Goal: Transaction & Acquisition: Complete application form

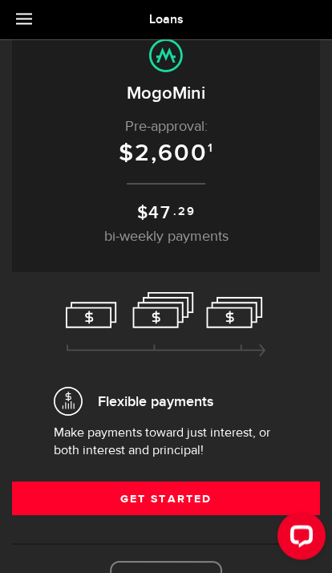
scroll to position [86, 0]
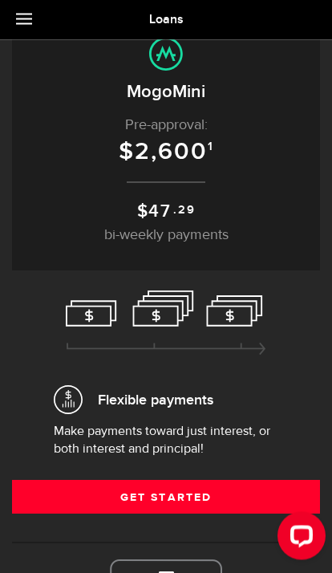
click at [233, 491] on link "Get Started" at bounding box center [166, 497] width 308 height 34
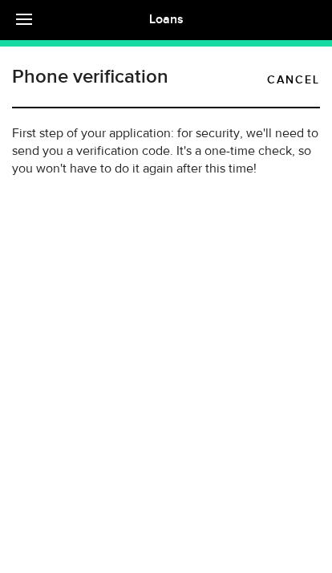
type input "(647) 404-6820"
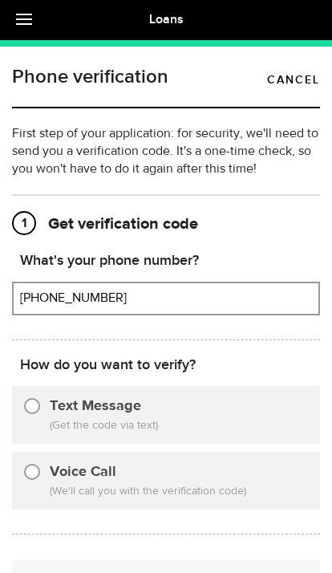
click at [34, 409] on input "Text Message" at bounding box center [32, 403] width 16 height 16
radio input "true"
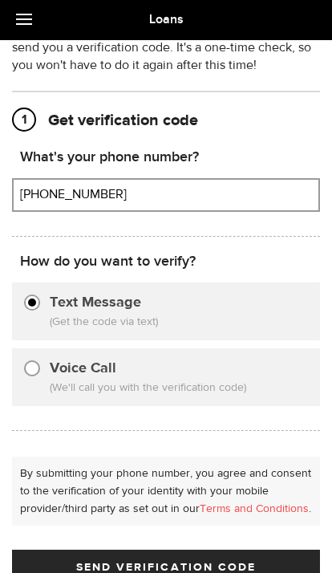
scroll to position [106, 0]
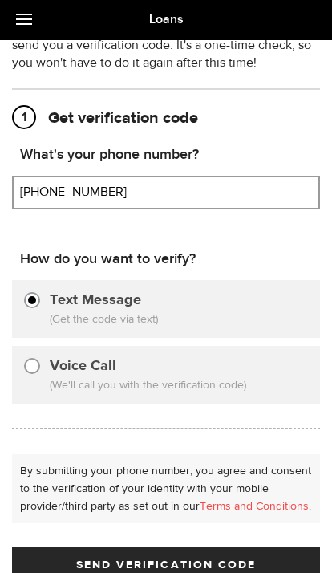
click at [231, 572] on button "Send Verification Code" at bounding box center [166, 564] width 308 height 34
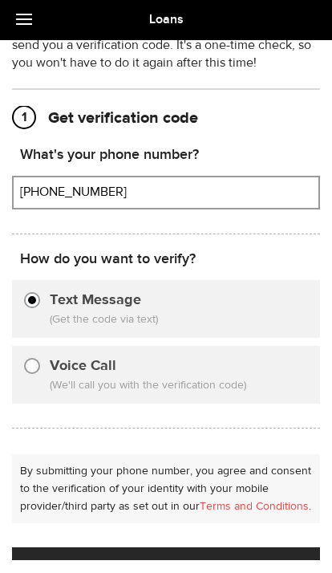
scroll to position [26, 0]
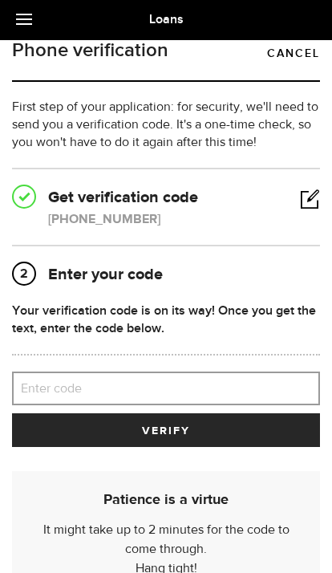
click at [253, 374] on label "Enter code" at bounding box center [166, 388] width 308 height 33
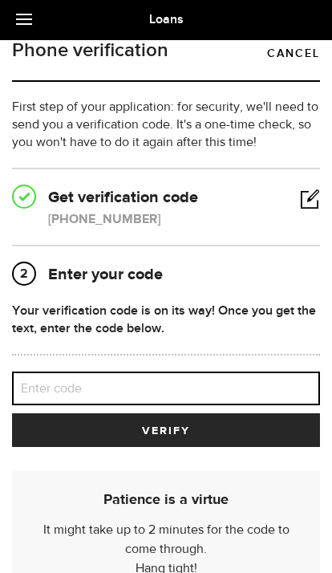
click at [253, 374] on input "Enter code" at bounding box center [166, 388] width 308 height 34
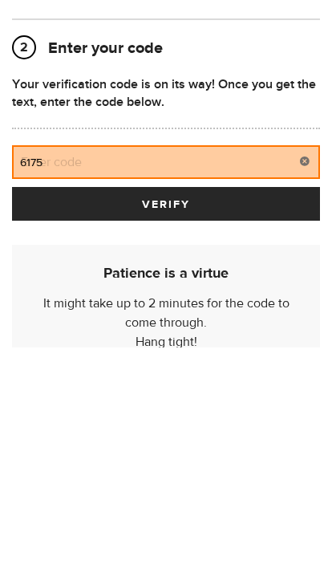
type input "61755"
click at [166, 413] on button "verify" at bounding box center [166, 430] width 308 height 34
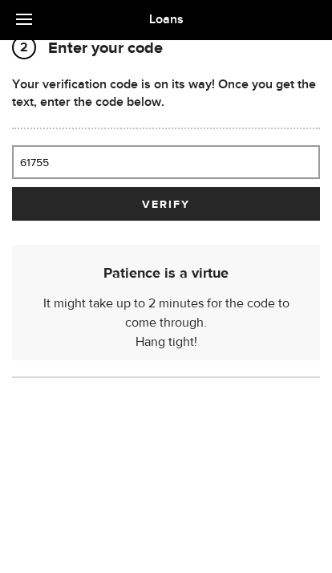
scroll to position [94, 0]
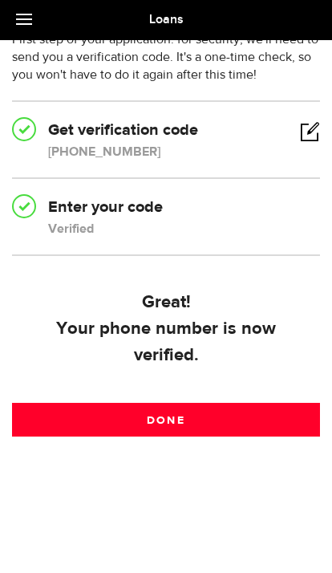
click at [243, 403] on link "Done" at bounding box center [166, 420] width 308 height 34
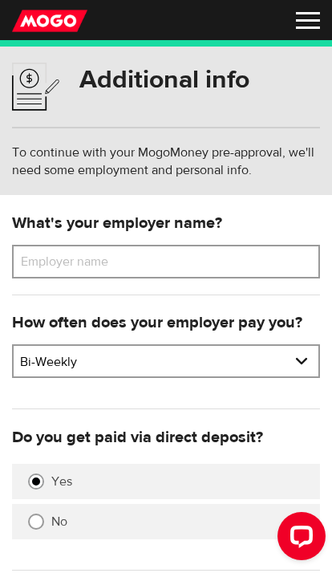
click at [45, 265] on label "Employer name" at bounding box center [76, 262] width 129 height 34
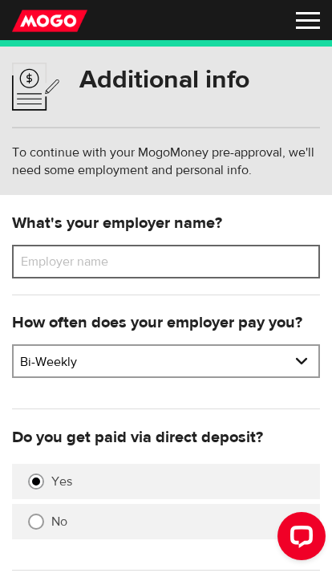
click at [45, 265] on input "Employer name" at bounding box center [166, 262] width 308 height 34
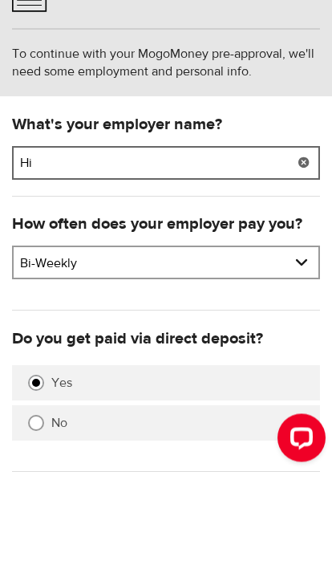
type input "H"
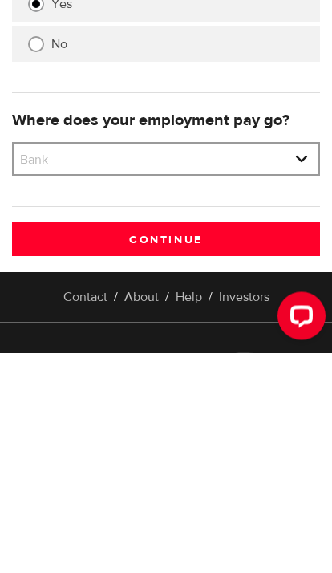
type input "Home Depot"
click at [302, 364] on select "Bank BMO / Bank of Montreal CIBC / Canadian Imperial Bank of Commerce CWB / Can…" at bounding box center [166, 381] width 305 height 34
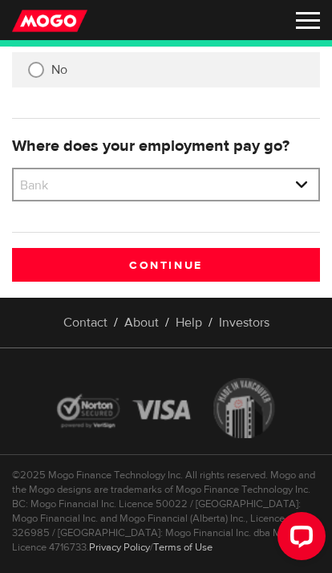
select select "9"
click at [221, 263] on input "Continue" at bounding box center [166, 265] width 308 height 34
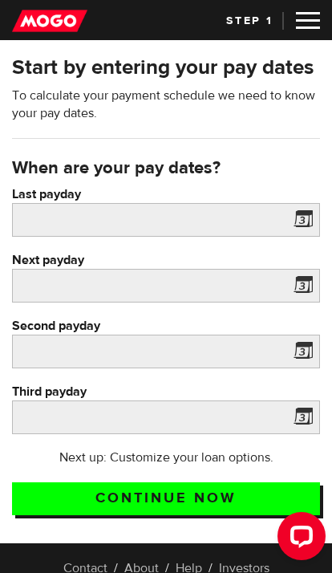
click at [307, 225] on span at bounding box center [300, 222] width 24 height 26
click at [306, 221] on span at bounding box center [300, 222] width 24 height 26
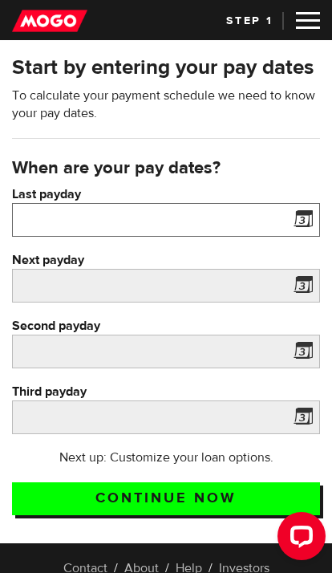
click at [285, 223] on input "Last payday" at bounding box center [166, 220] width 308 height 34
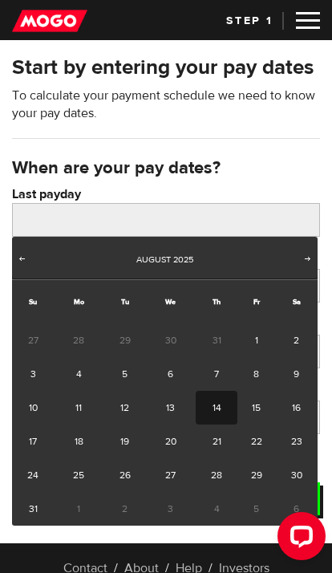
click at [264, 368] on link "8" at bounding box center [256, 374] width 38 height 34
type input "[DATE]"
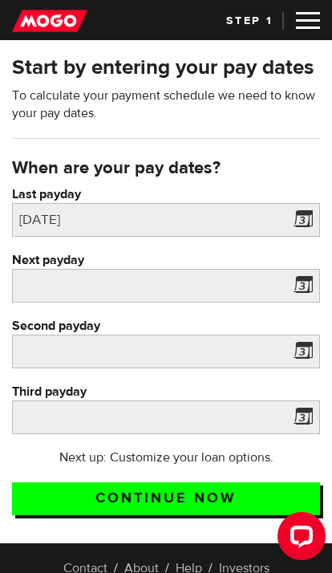
click at [299, 285] on span at bounding box center [300, 288] width 24 height 26
click at [306, 294] on span at bounding box center [300, 288] width 24 height 26
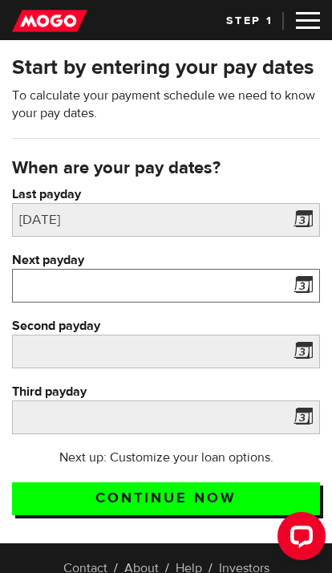
click at [253, 289] on input "Next payday" at bounding box center [166, 286] width 308 height 34
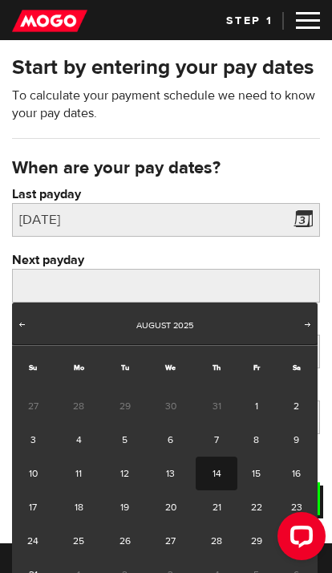
click at [262, 507] on link "22" at bounding box center [256, 507] width 38 height 34
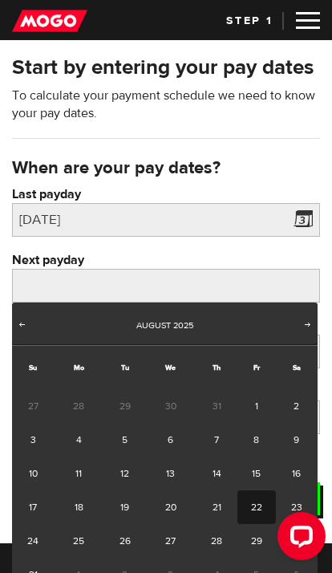
type input "2025/08/22"
type input "2025/9/5"
type input "2025/9/19"
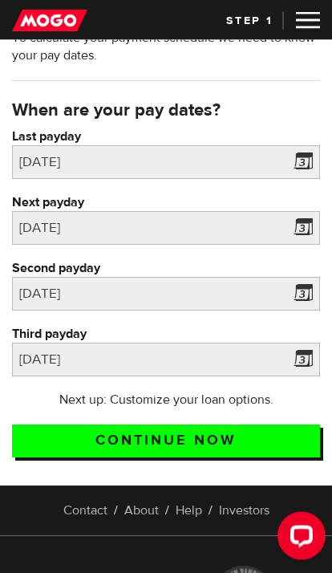
scroll to position [58, 0]
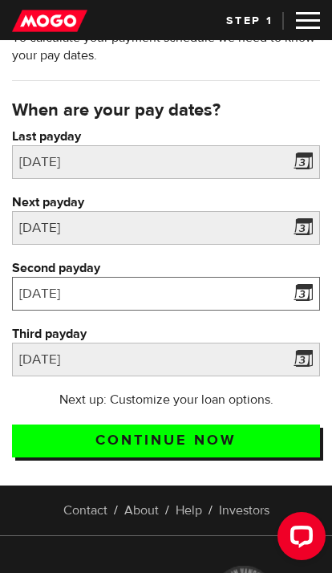
click at [286, 285] on input "2025/9/5" at bounding box center [166, 294] width 308 height 34
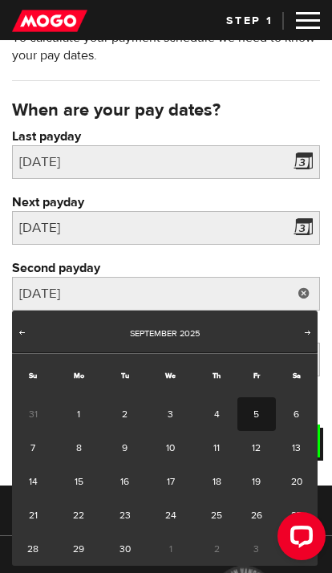
click at [26, 341] on link "Prev" at bounding box center [22, 334] width 16 height 16
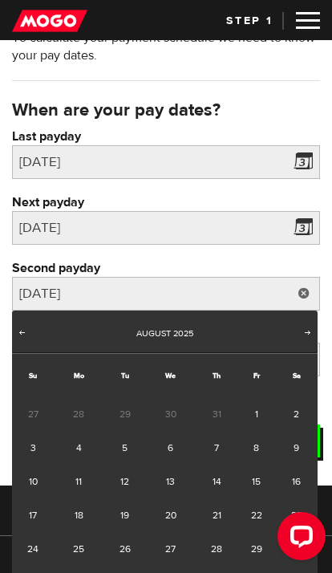
click at [261, 484] on link "15" at bounding box center [256, 481] width 38 height 34
type input "2025/08/15"
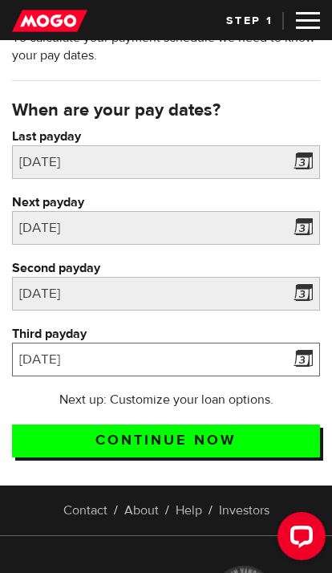
click at [287, 354] on input "2025/9/19" at bounding box center [166, 359] width 308 height 34
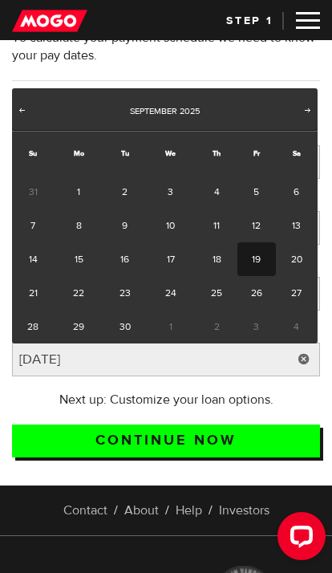
click at [27, 110] on span "Prev" at bounding box center [21, 109] width 13 height 13
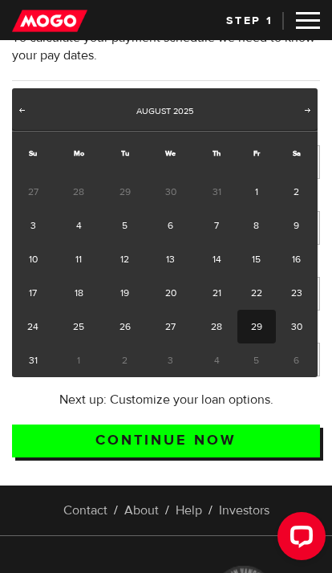
click at [259, 325] on link "29" at bounding box center [256, 327] width 38 height 34
type input "2025/08/29"
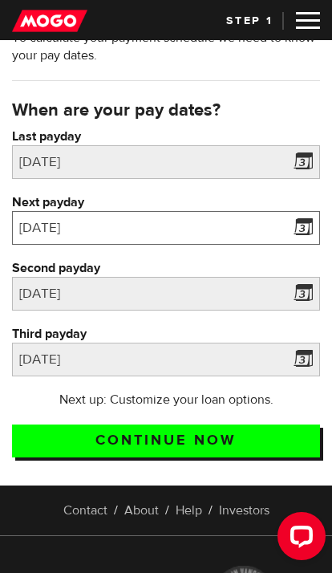
click at [285, 220] on input "2025/08/22" at bounding box center [166, 228] width 308 height 34
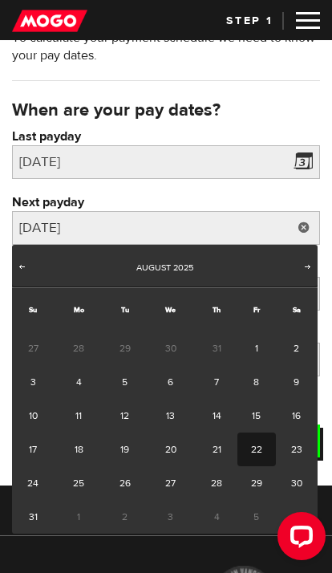
click at [294, 224] on link at bounding box center [304, 228] width 32 height 34
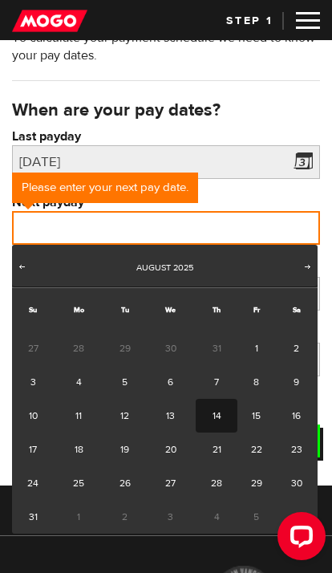
click at [282, 221] on input "Next payday" at bounding box center [166, 228] width 308 height 34
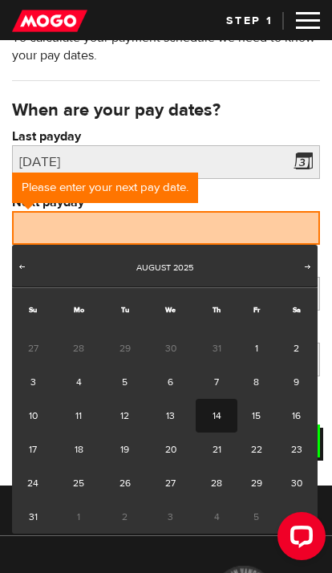
click at [264, 446] on link "22" at bounding box center [256, 449] width 38 height 34
type input "2025/08/22"
type input "2025/9/5"
type input "2025/9/19"
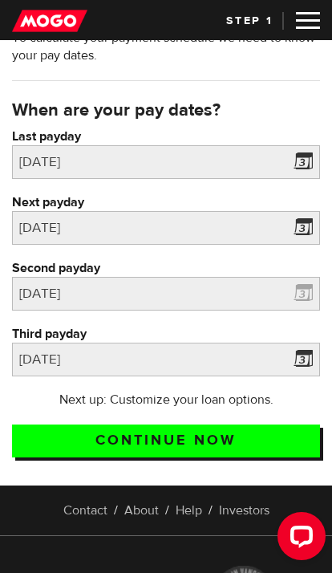
click at [299, 294] on span at bounding box center [300, 296] width 24 height 26
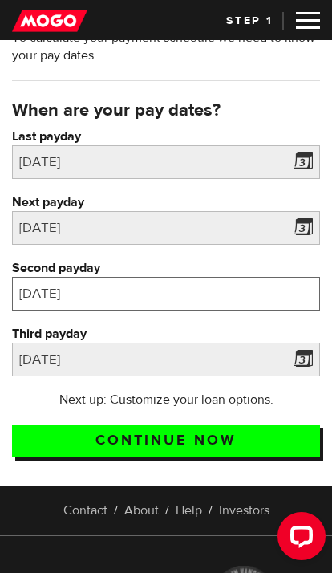
click at [257, 298] on input "2025/9/5" at bounding box center [166, 294] width 308 height 34
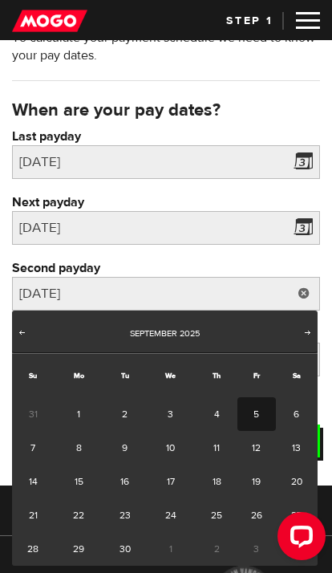
click at [28, 338] on link "Prev" at bounding box center [22, 334] width 16 height 16
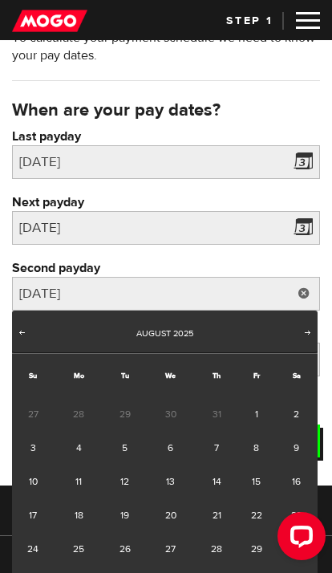
click at [294, 259] on label "Second payday" at bounding box center [166, 268] width 308 height 18
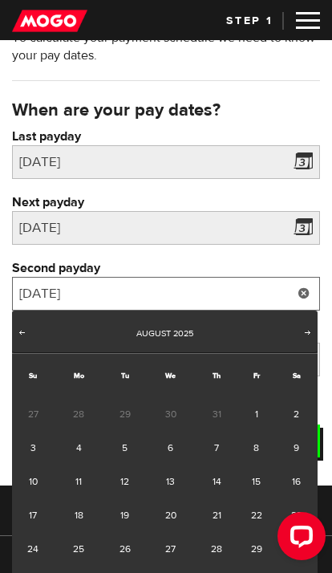
click at [294, 277] on input "2025/9/5" at bounding box center [166, 294] width 308 height 34
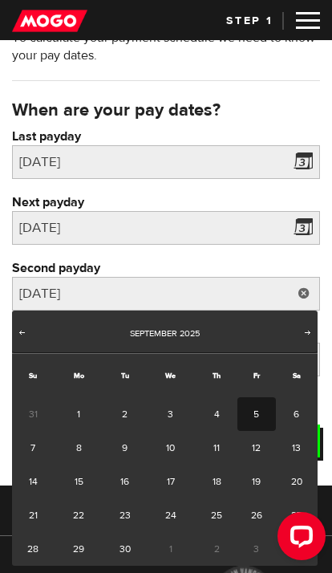
click at [259, 259] on label "Second payday" at bounding box center [166, 268] width 308 height 18
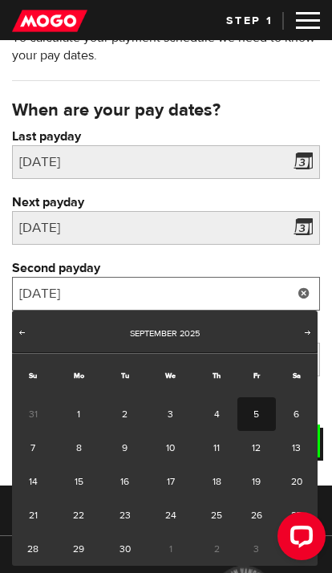
click at [259, 277] on input "2025/9/5" at bounding box center [166, 294] width 308 height 34
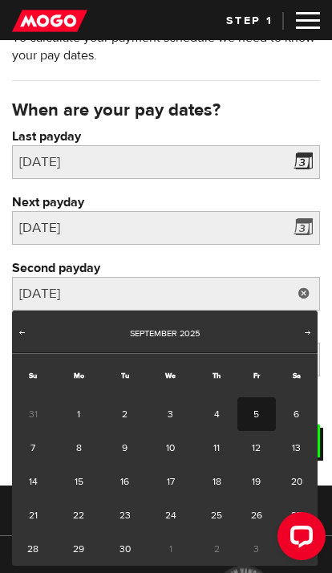
click at [251, 196] on label "Next payday" at bounding box center [166, 202] width 308 height 18
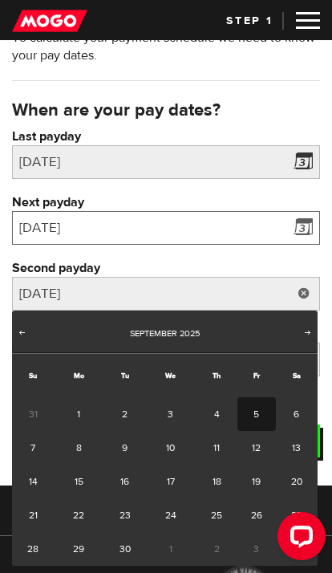
click at [251, 211] on input "2025/08/22" at bounding box center [166, 228] width 308 height 34
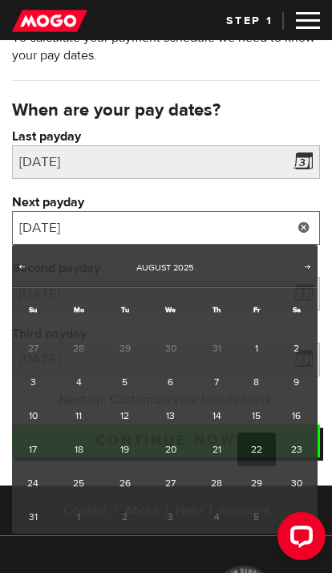
scroll to position [0, 0]
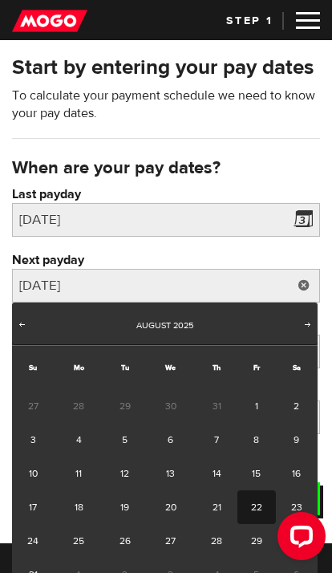
click at [273, 122] on p "To calculate your payment schedule we need to know your pay dates." at bounding box center [166, 104] width 308 height 35
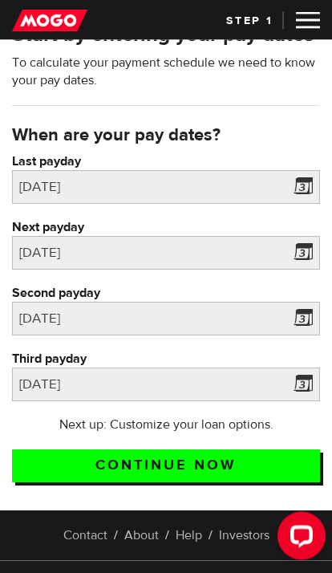
scroll to position [33, 0]
click at [270, 471] on input "Continue now" at bounding box center [166, 465] width 308 height 33
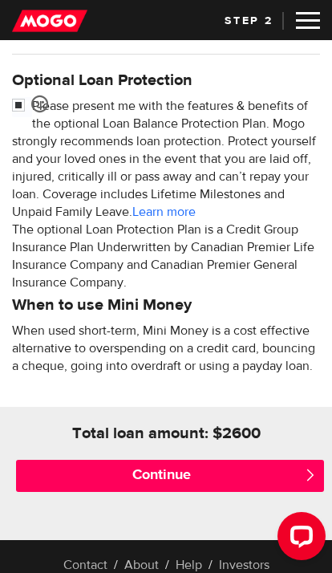
scroll to position [637, 0]
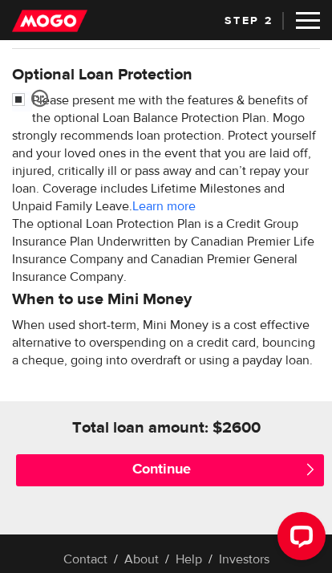
click at [265, 471] on input "Continue" at bounding box center [170, 470] width 308 height 32
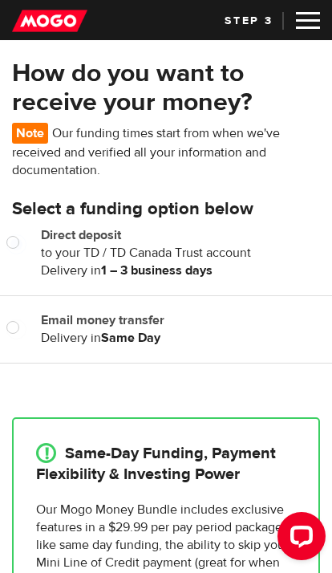
click at [22, 248] on input "Direct deposit" at bounding box center [16, 244] width 20 height 20
radio input "true"
click at [25, 330] on input "Email money transfer" at bounding box center [16, 329] width 20 height 20
radio input "true"
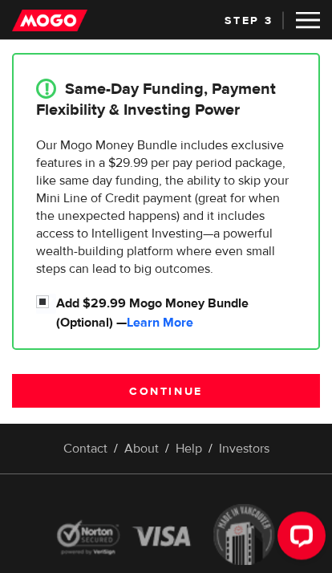
scroll to position [377, 0]
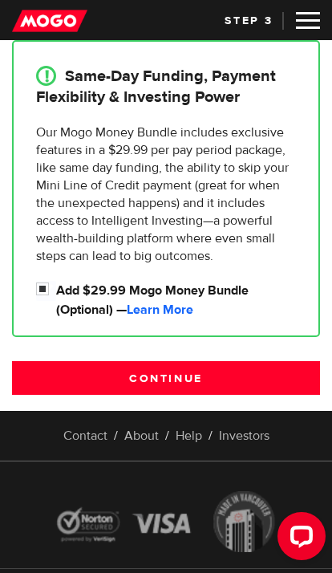
click at [291, 374] on input "Continue" at bounding box center [166, 378] width 308 height 34
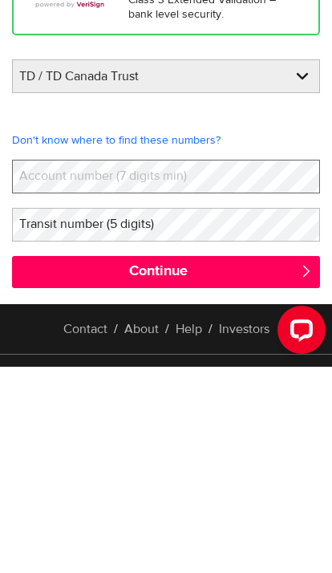
scroll to position [206, 0]
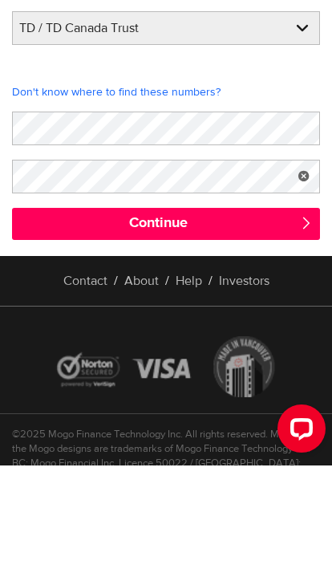
click at [292, 315] on input "Continue" at bounding box center [166, 331] width 308 height 32
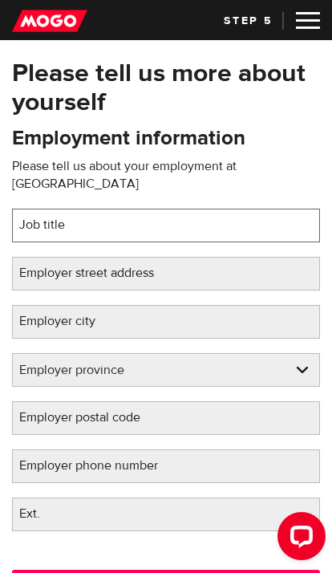
click at [295, 210] on input "Job title" at bounding box center [166, 225] width 308 height 34
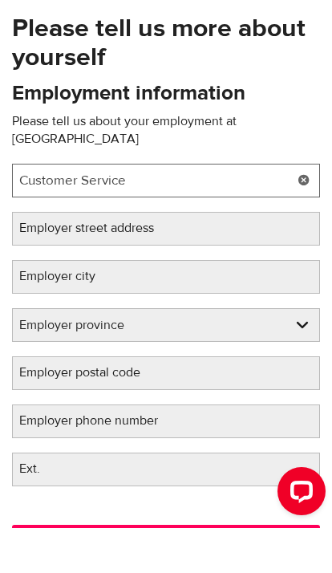
type input "Customer Service"
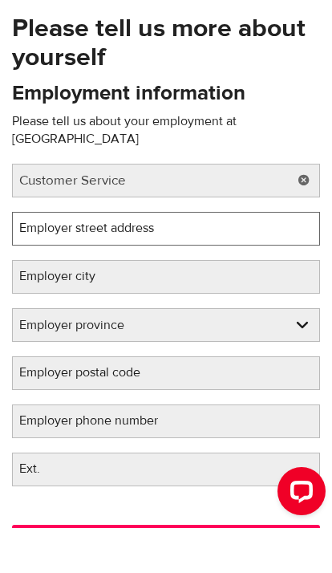
click at [314, 257] on input "Employer street address" at bounding box center [166, 274] width 308 height 34
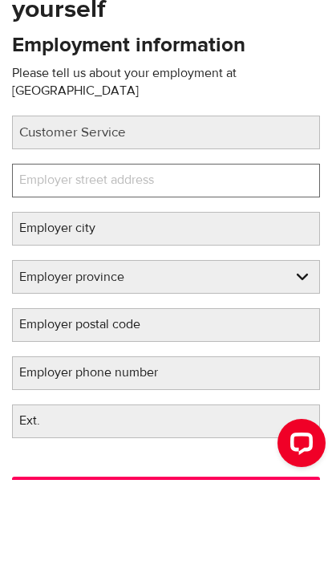
scroll to position [93, 0]
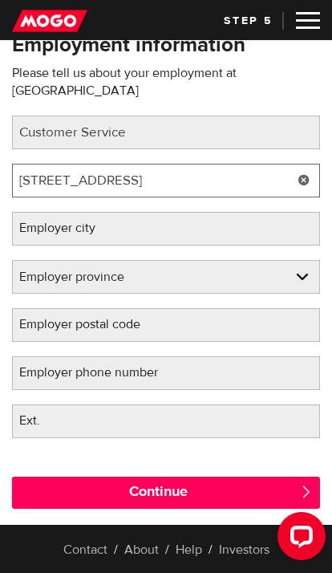
type input "20 Depot Drive"
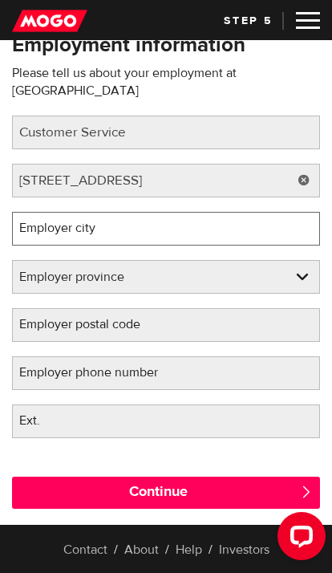
click at [291, 212] on input "Employer city" at bounding box center [166, 229] width 308 height 34
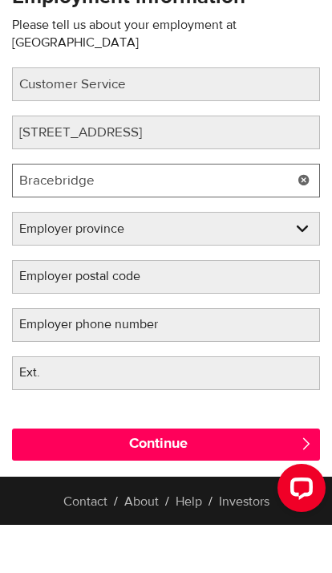
type input "Bracebridge"
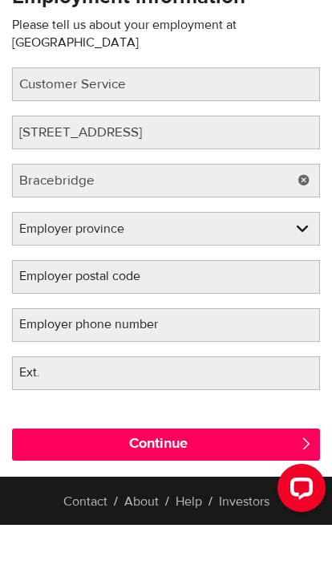
click at [288, 261] on select "Employer province Alberta British Columbia Ontario Manitoba New Brunswick Newfo…" at bounding box center [166, 278] width 306 height 34
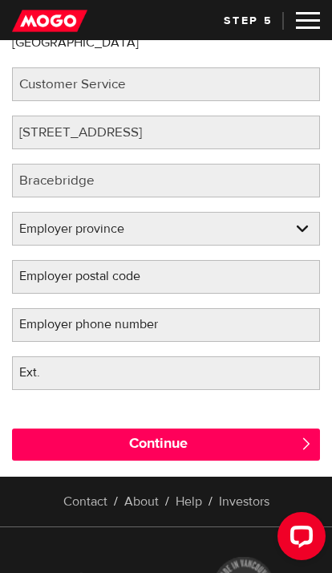
select select "ON"
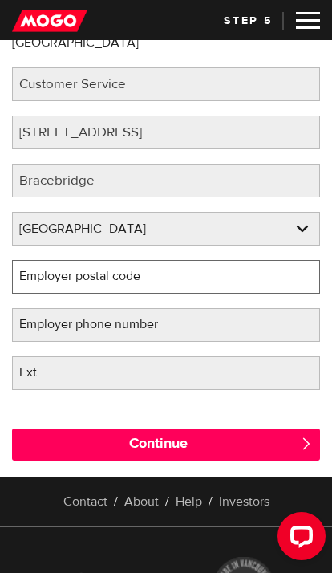
click at [294, 264] on input "Employer postal code" at bounding box center [166, 277] width 308 height 34
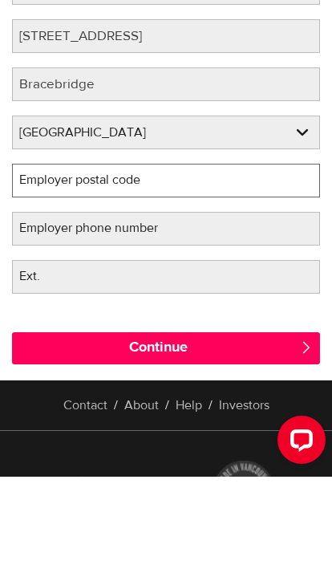
scroll to position [237, 0]
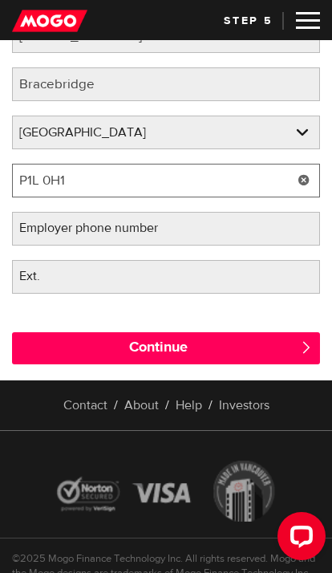
type input "P1L 0H1"
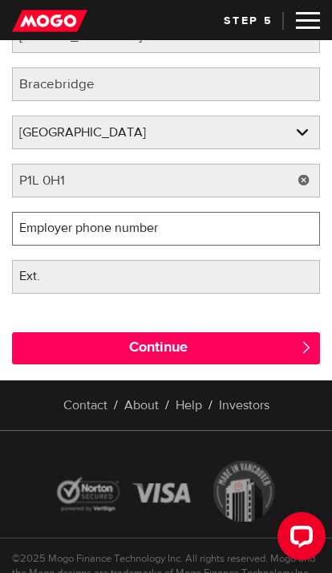
click at [288, 212] on input "Employer phone number" at bounding box center [166, 229] width 308 height 34
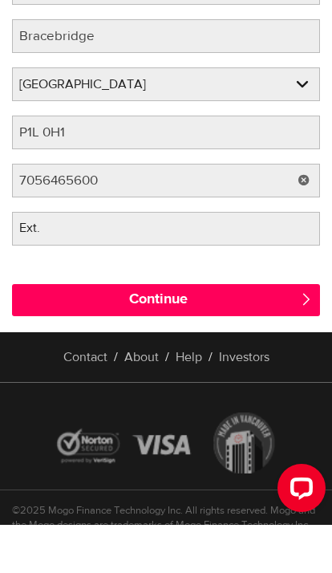
click at [294, 332] on input "Continue" at bounding box center [166, 348] width 308 height 32
type input "(705) 646-5600"
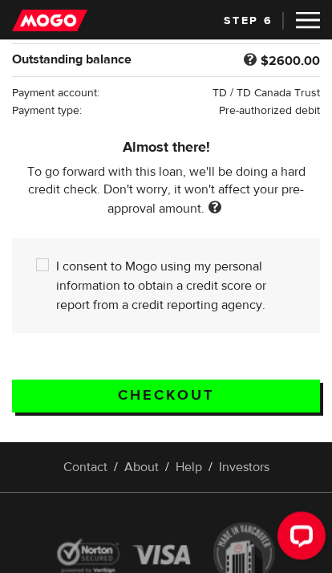
scroll to position [298, 0]
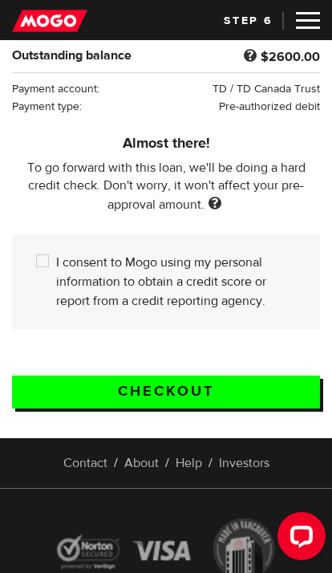
click at [45, 262] on input "I consent to Mogo using my personal information to obtain a credit score or rep…" at bounding box center [46, 263] width 20 height 20
checkbox input "true"
click at [271, 393] on input "Checkout" at bounding box center [166, 391] width 308 height 33
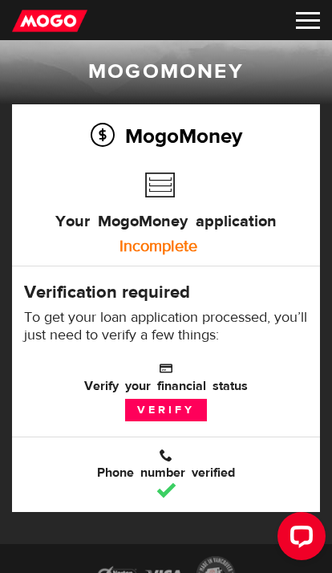
click at [169, 402] on link "Verify" at bounding box center [166, 410] width 82 height 22
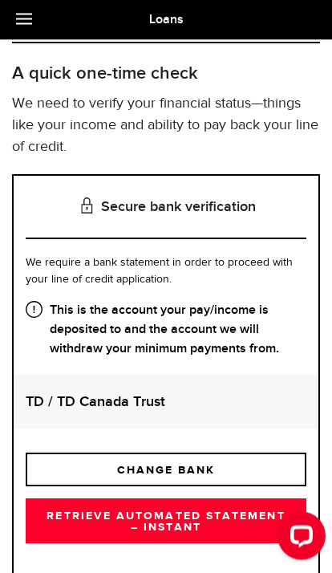
scroll to position [65, 0]
click at [267, 516] on link "RETRIEVE AUTOMATED STATEMENT – INSTANT" at bounding box center [166, 520] width 281 height 45
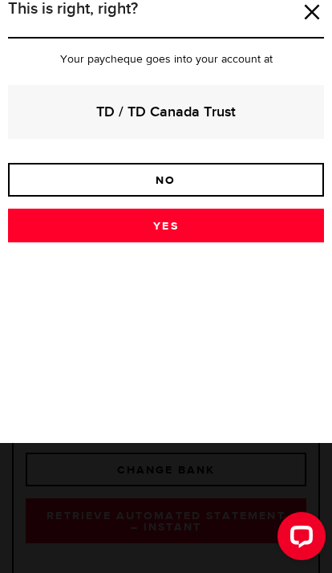
click at [268, 219] on link "Yes" at bounding box center [166, 225] width 316 height 34
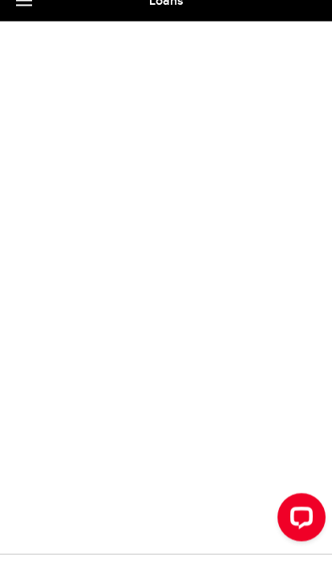
scroll to position [213, 0]
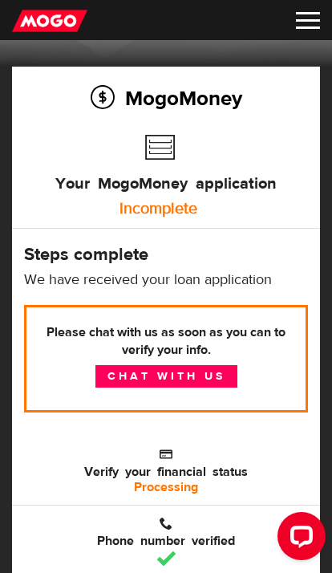
scroll to position [37, 0]
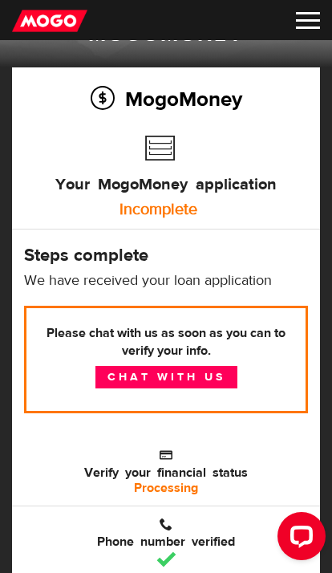
click at [200, 360] on p "Please chat with us as soon as you can to verify your info. Chat with us" at bounding box center [166, 359] width 284 height 107
click at [213, 374] on link "Chat with us" at bounding box center [166, 377] width 142 height 22
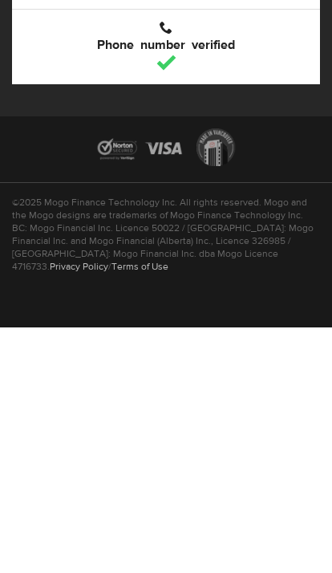
scroll to position [287, 0]
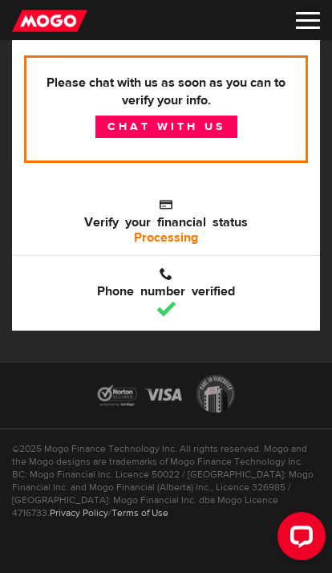
click at [306, 533] on div "Open LiveChat chat widget" at bounding box center [302, 535] width 26 height 26
click at [281, 153] on p "Please chat with us as soon as you can to verify your info. Chat with us" at bounding box center [166, 108] width 284 height 107
click at [303, 19] on img at bounding box center [308, 20] width 24 height 17
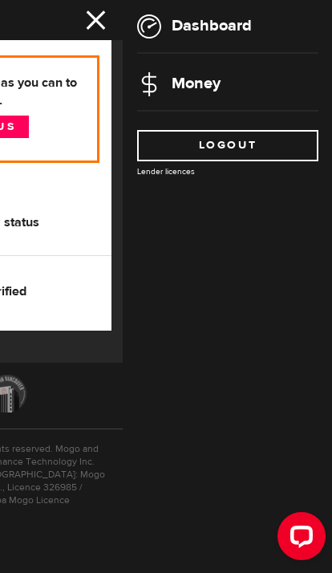
click at [221, 26] on link "Dashboard" at bounding box center [194, 25] width 115 height 20
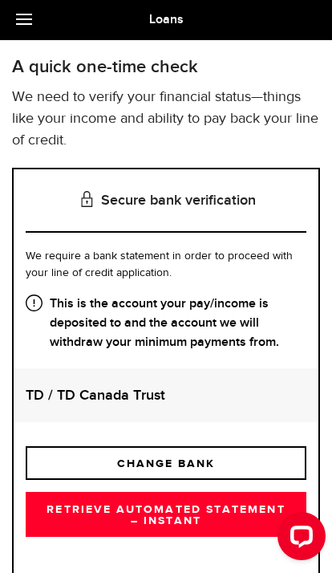
scroll to position [95, 0]
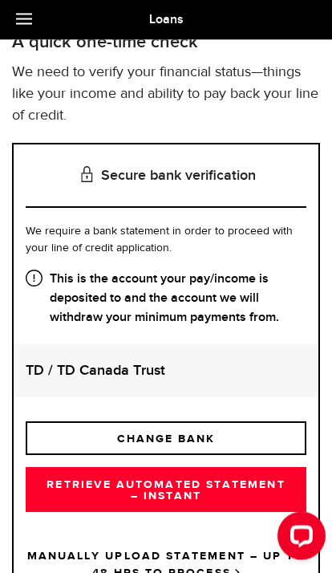
click at [261, 489] on link "RETRIEVE AUTOMATED STATEMENT – INSTANT" at bounding box center [166, 490] width 281 height 45
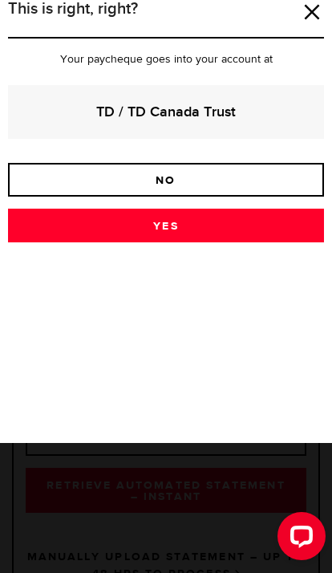
click at [55, 233] on link "Yes" at bounding box center [166, 225] width 316 height 34
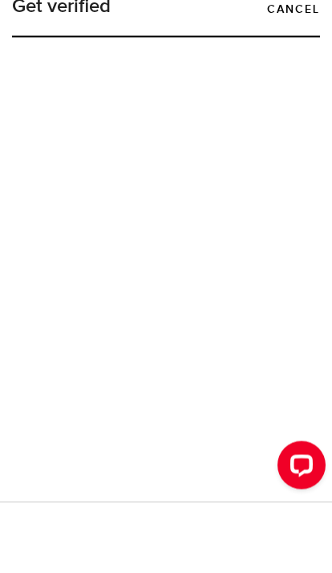
scroll to position [71, 0]
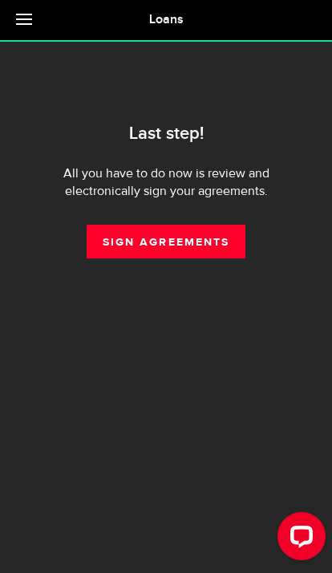
click at [128, 238] on link "Sign Agreements" at bounding box center [166, 242] width 159 height 34
